Goal: Task Accomplishment & Management: Manage account settings

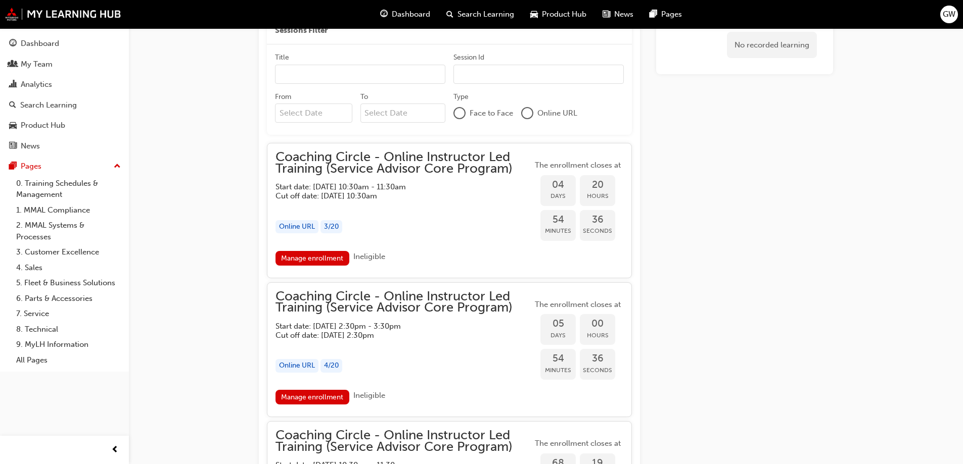
scroll to position [875, 0]
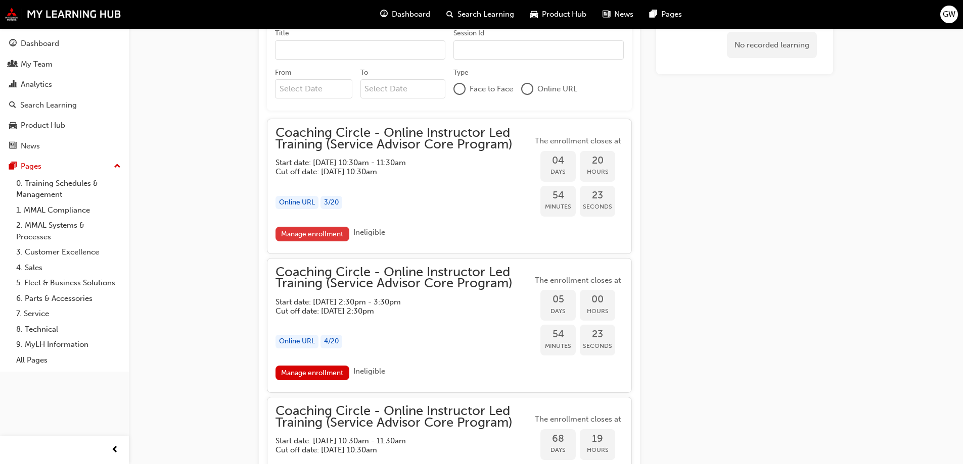
click at [326, 232] on link "Manage enrollment" at bounding box center [312, 234] width 74 height 15
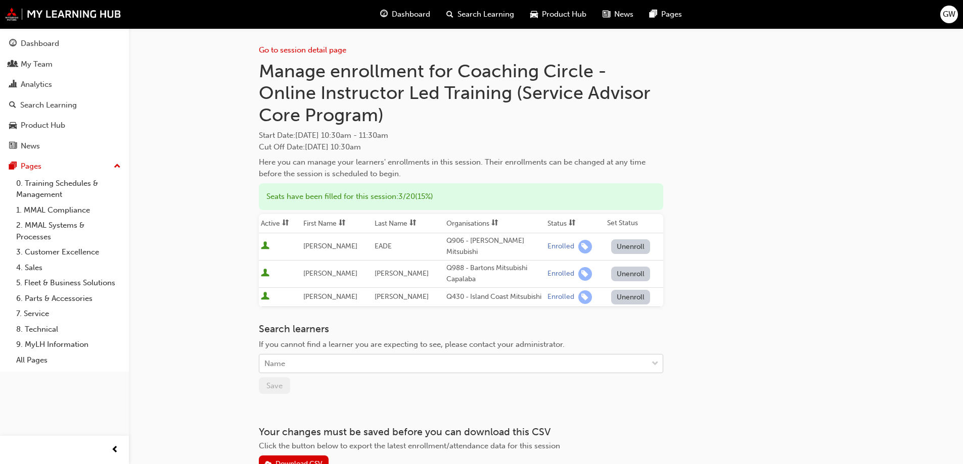
click at [292, 356] on div "Name" at bounding box center [453, 364] width 388 height 18
type input "jo"
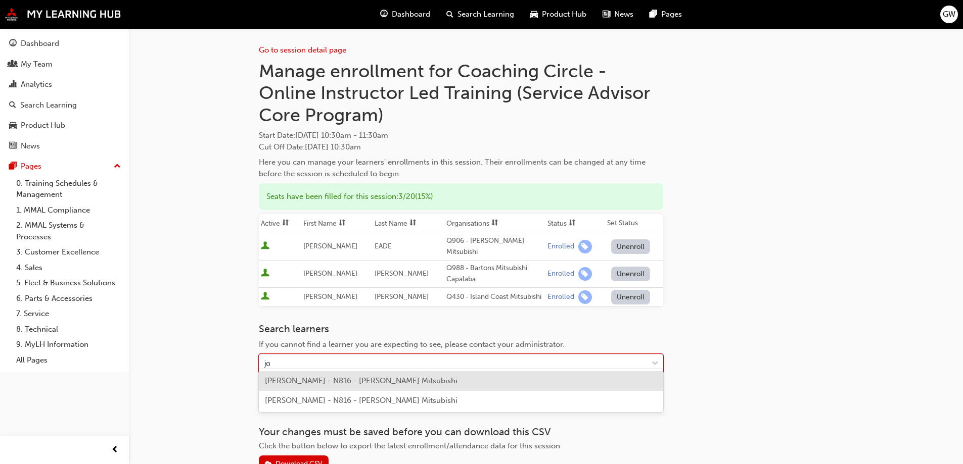
click at [302, 378] on span "[PERSON_NAME] - N816 - [PERSON_NAME] Mitsubishi" at bounding box center [361, 380] width 193 height 9
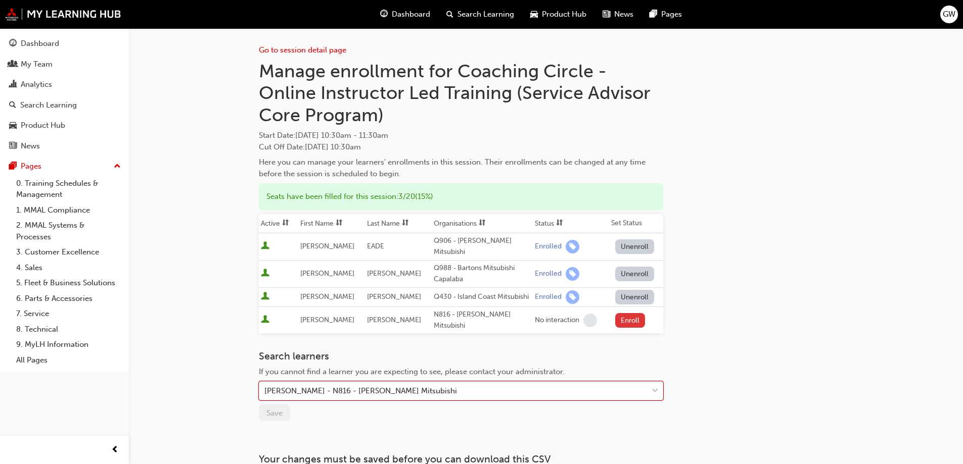
click at [625, 313] on button "Enroll" at bounding box center [630, 320] width 30 height 15
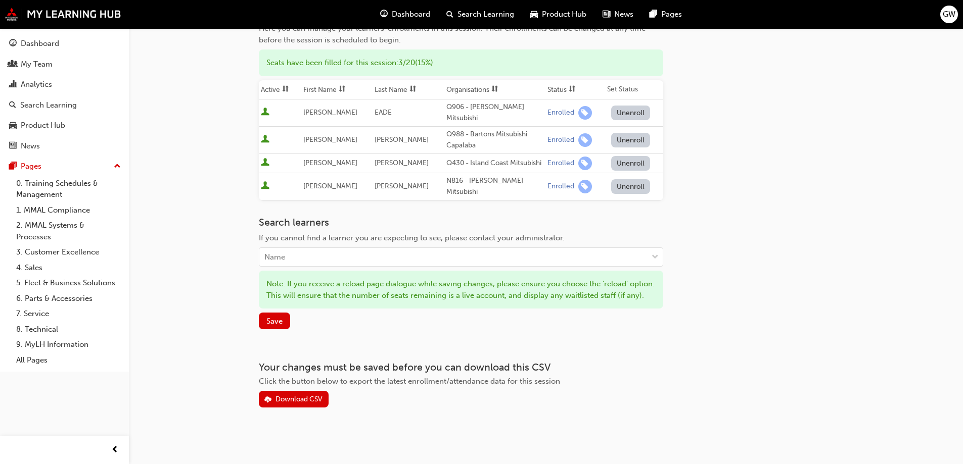
scroll to position [138, 0]
click at [278, 323] on span "Save" at bounding box center [274, 320] width 16 height 9
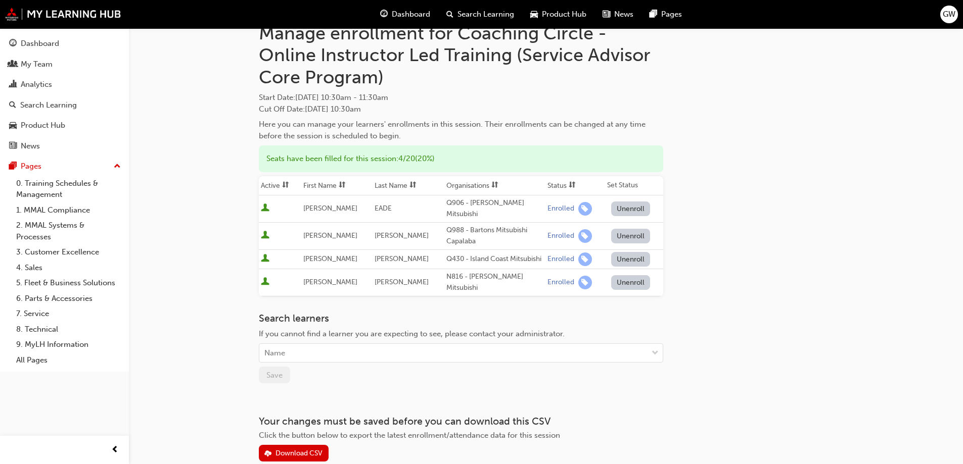
scroll to position [0, 0]
